Goal: Task Accomplishment & Management: Use online tool/utility

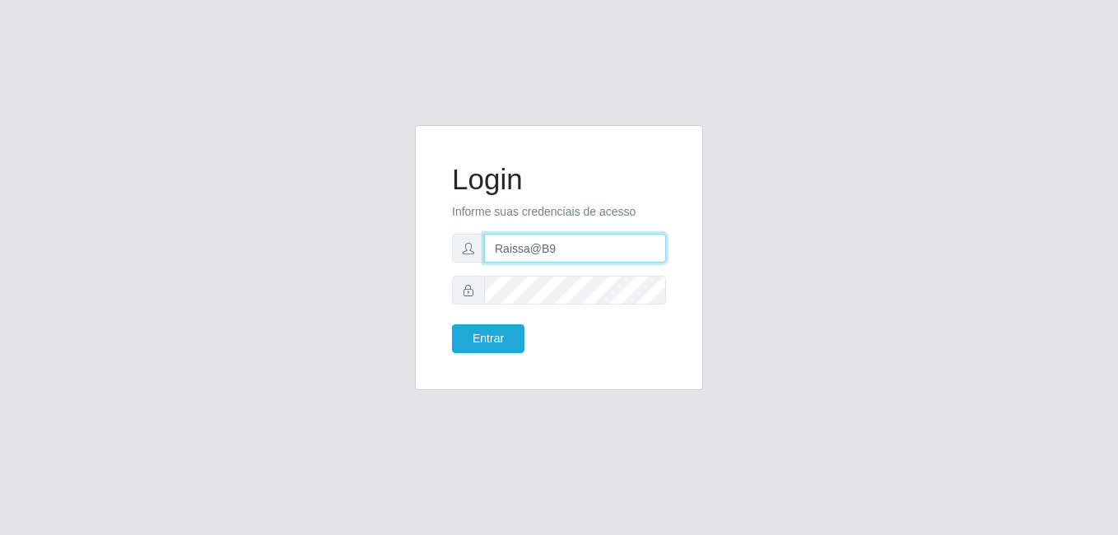
click at [582, 245] on input "Raissa@B9" at bounding box center [575, 248] width 182 height 29
click at [530, 248] on input "Raissa@B9" at bounding box center [575, 248] width 182 height 29
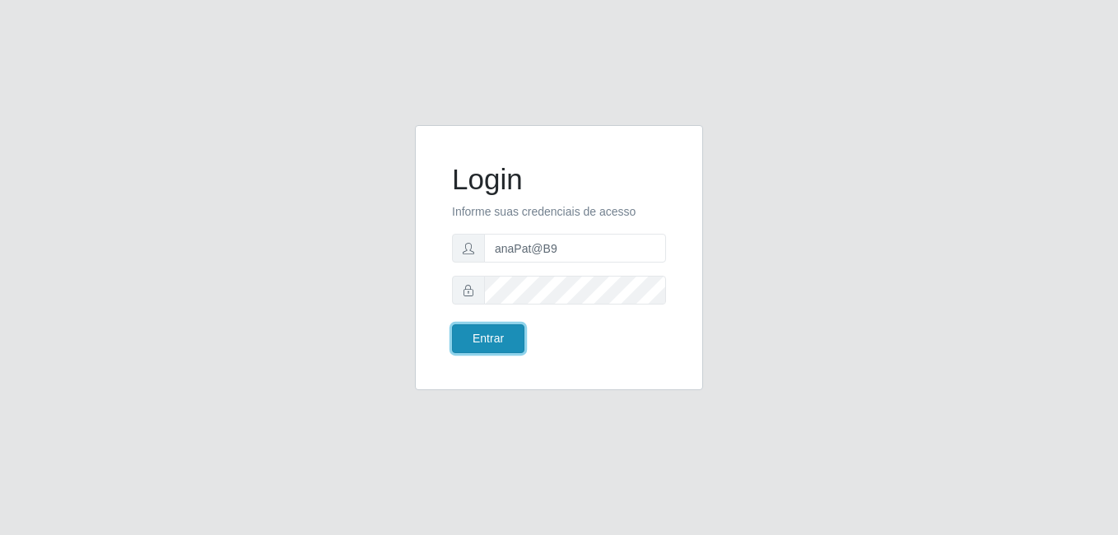
click at [506, 339] on button "Entrar" at bounding box center [488, 338] width 72 height 29
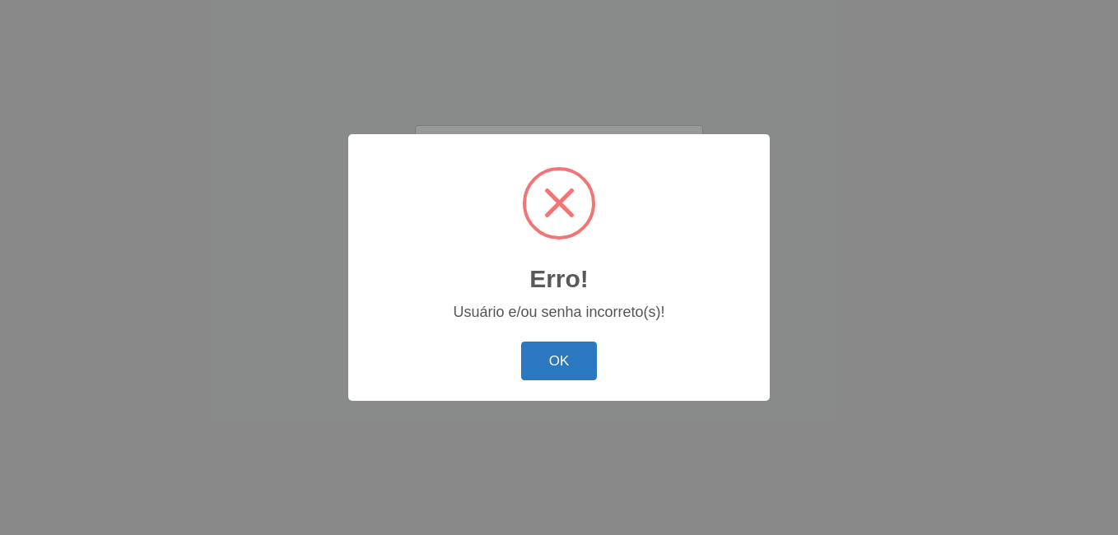
click at [549, 370] on button "OK" at bounding box center [559, 361] width 77 height 39
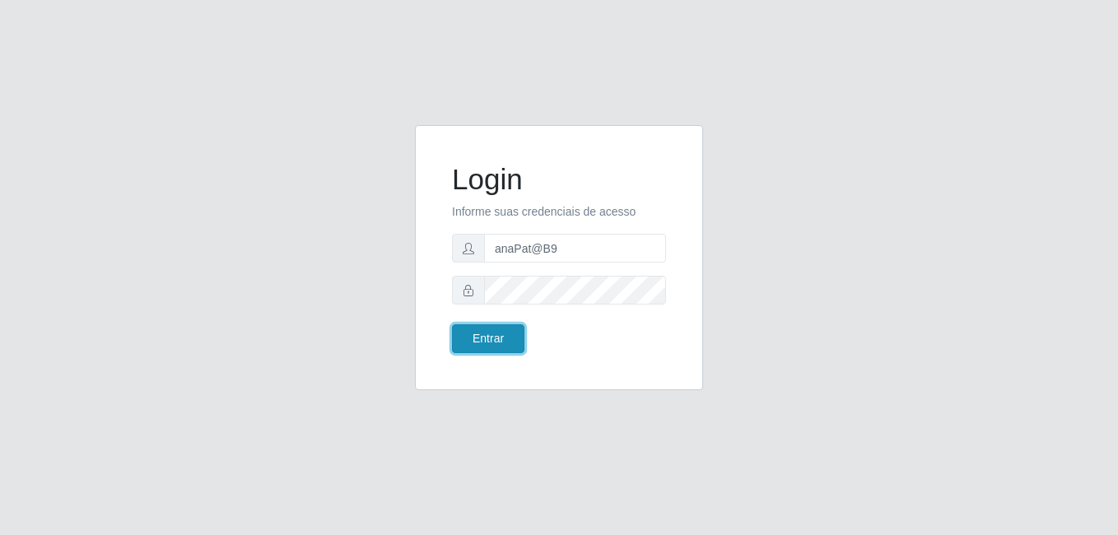
click at [506, 332] on button "Entrar" at bounding box center [488, 338] width 72 height 29
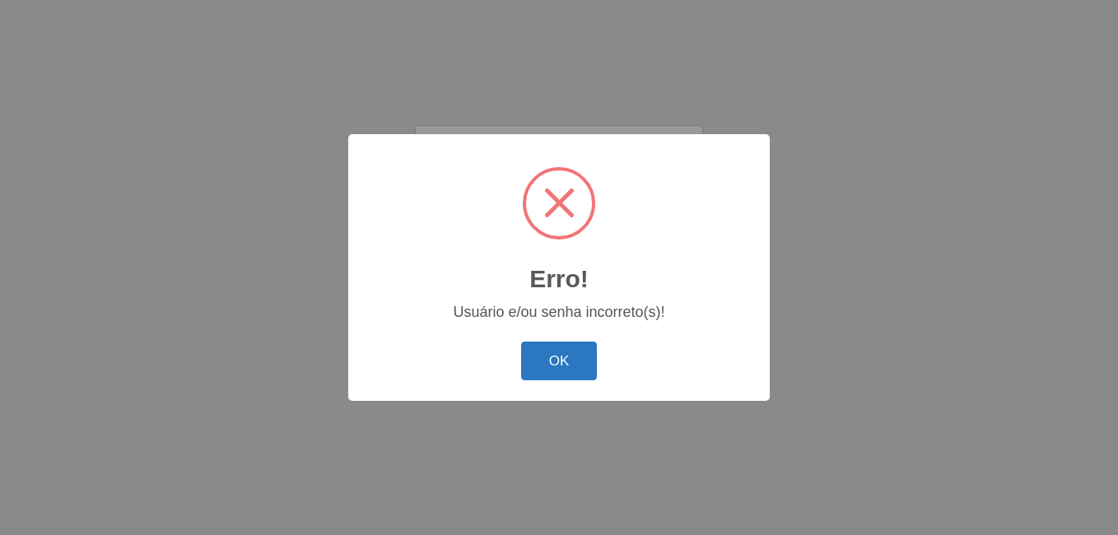
click at [552, 356] on button "OK" at bounding box center [559, 361] width 77 height 39
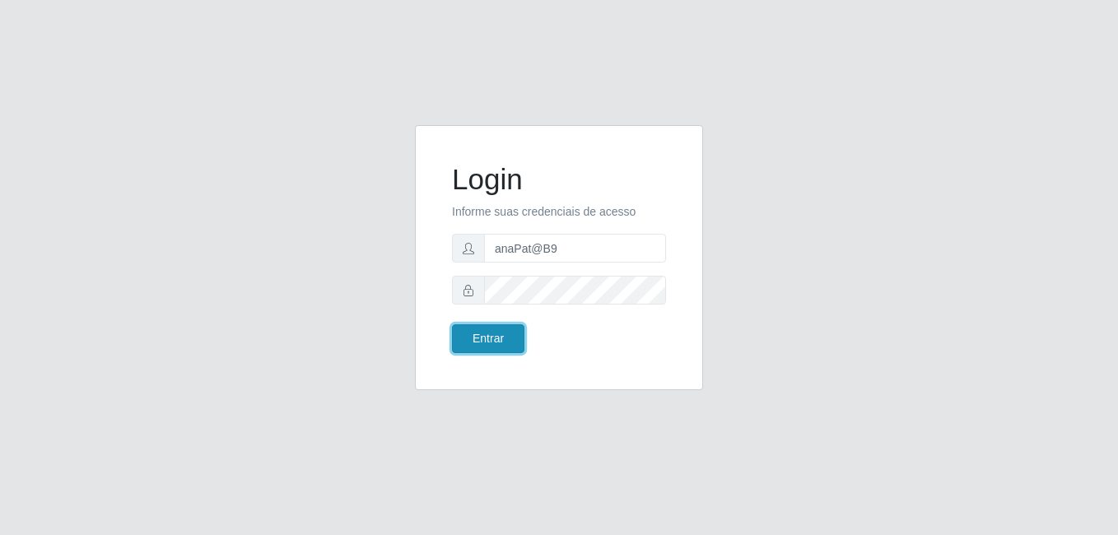
click at [477, 343] on button "Entrar" at bounding box center [488, 338] width 72 height 29
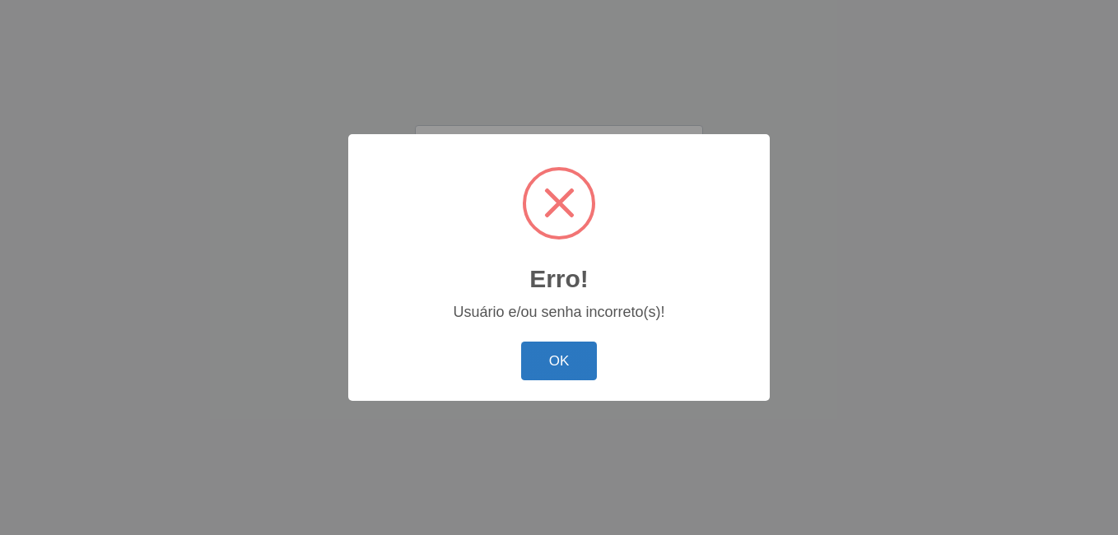
click at [545, 369] on button "OK" at bounding box center [559, 361] width 77 height 39
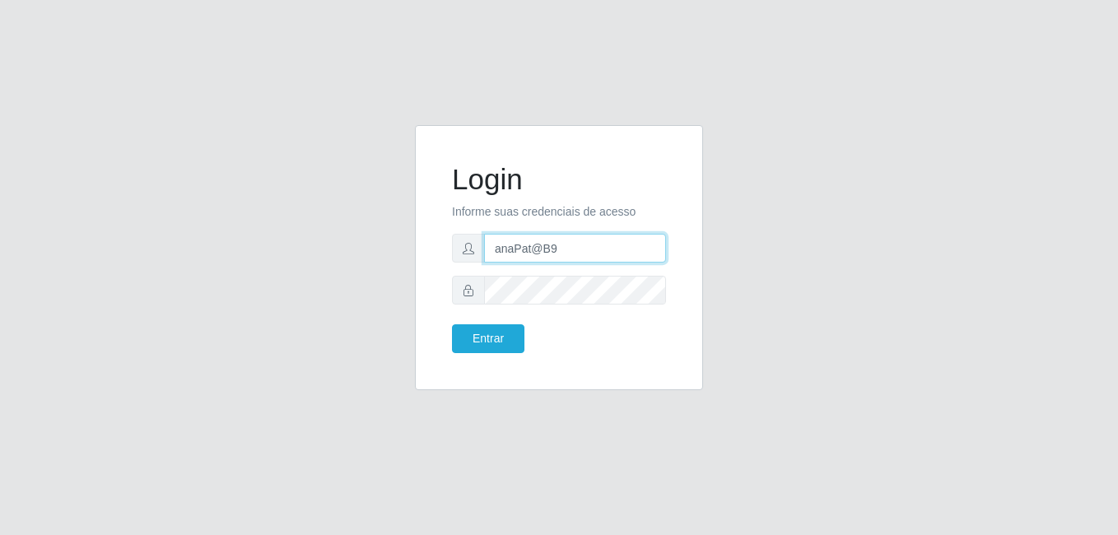
click at [538, 248] on input "anaPat@B9" at bounding box center [575, 248] width 182 height 29
drag, startPoint x: 549, startPoint y: 259, endPoint x: 563, endPoint y: 254, distance: 14.6
click at [554, 257] on input "anaPat@B9" at bounding box center [575, 248] width 182 height 29
click at [568, 252] on input "anaPat@B9" at bounding box center [575, 248] width 182 height 29
type input "a"
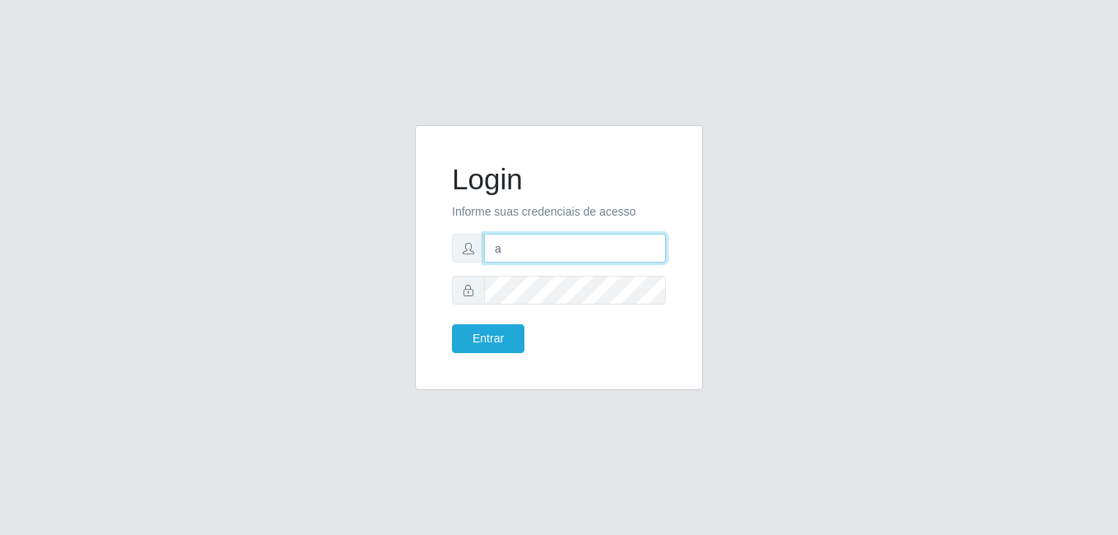
type input "anaPat@B9"
click at [479, 324] on form "Login Informe suas credenciais de acesso anaPat@B9 Entrar" at bounding box center [559, 257] width 214 height 191
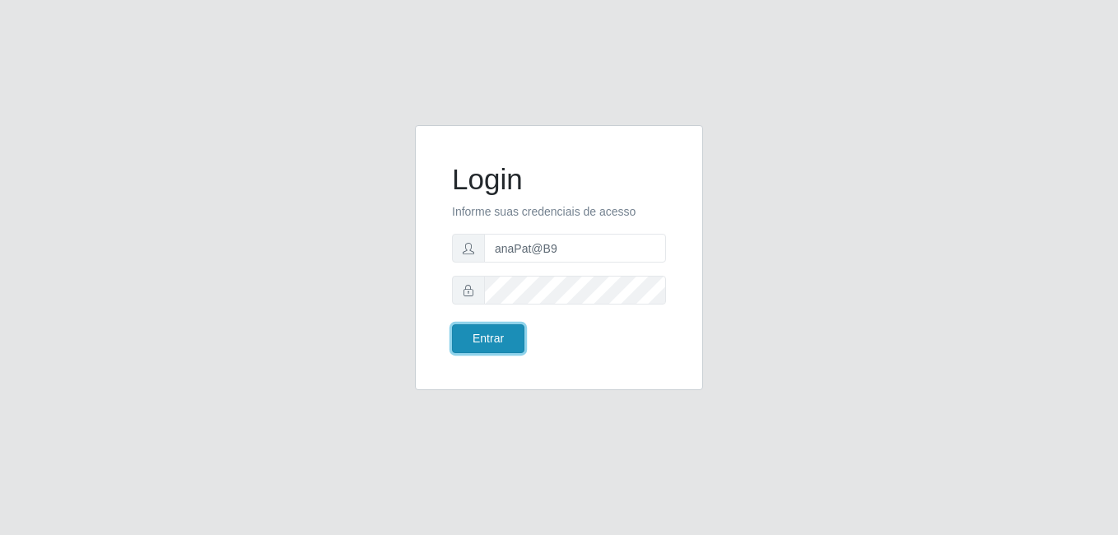
click at [496, 346] on button "Entrar" at bounding box center [488, 338] width 72 height 29
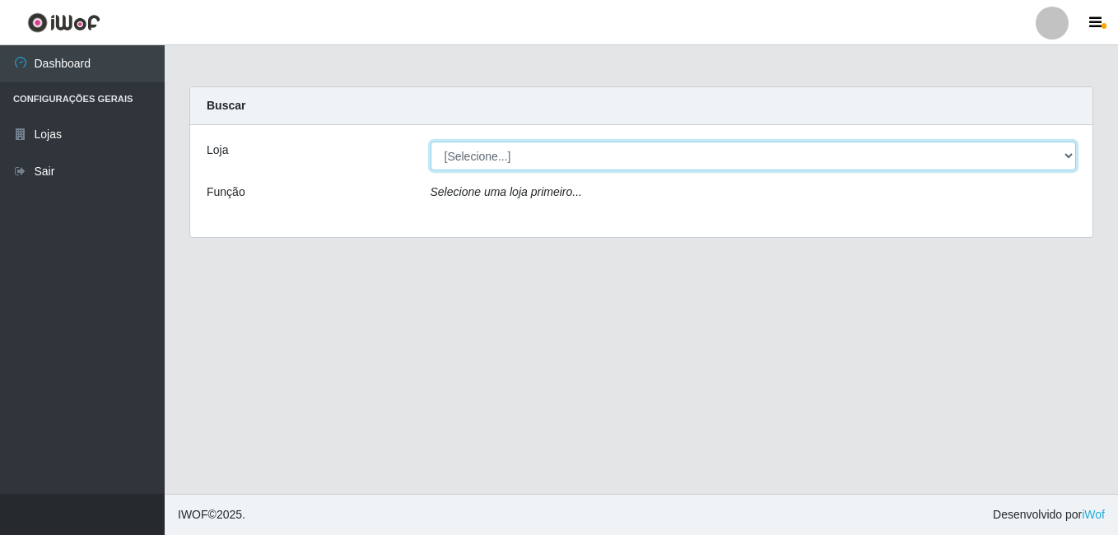
click at [1053, 148] on select "[Selecione...] Bemais Supermercados - B9 Bessa" at bounding box center [754, 156] width 647 height 29
select select "410"
click at [431, 142] on select "[Selecione...] Bemais Supermercados - B9 Bessa" at bounding box center [754, 156] width 647 height 29
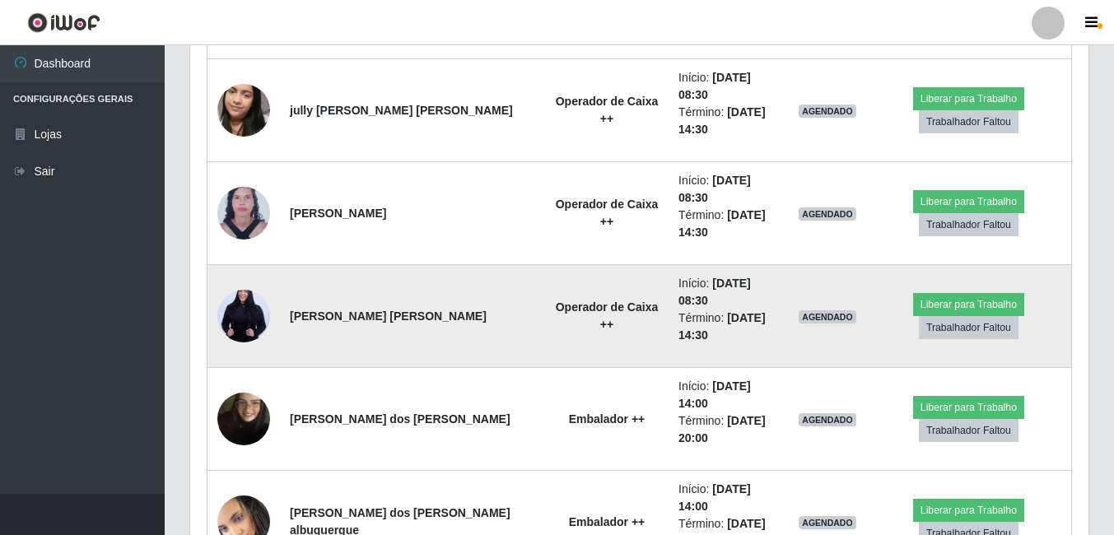
scroll to position [779, 0]
